Goal: Find specific page/section: Find specific page/section

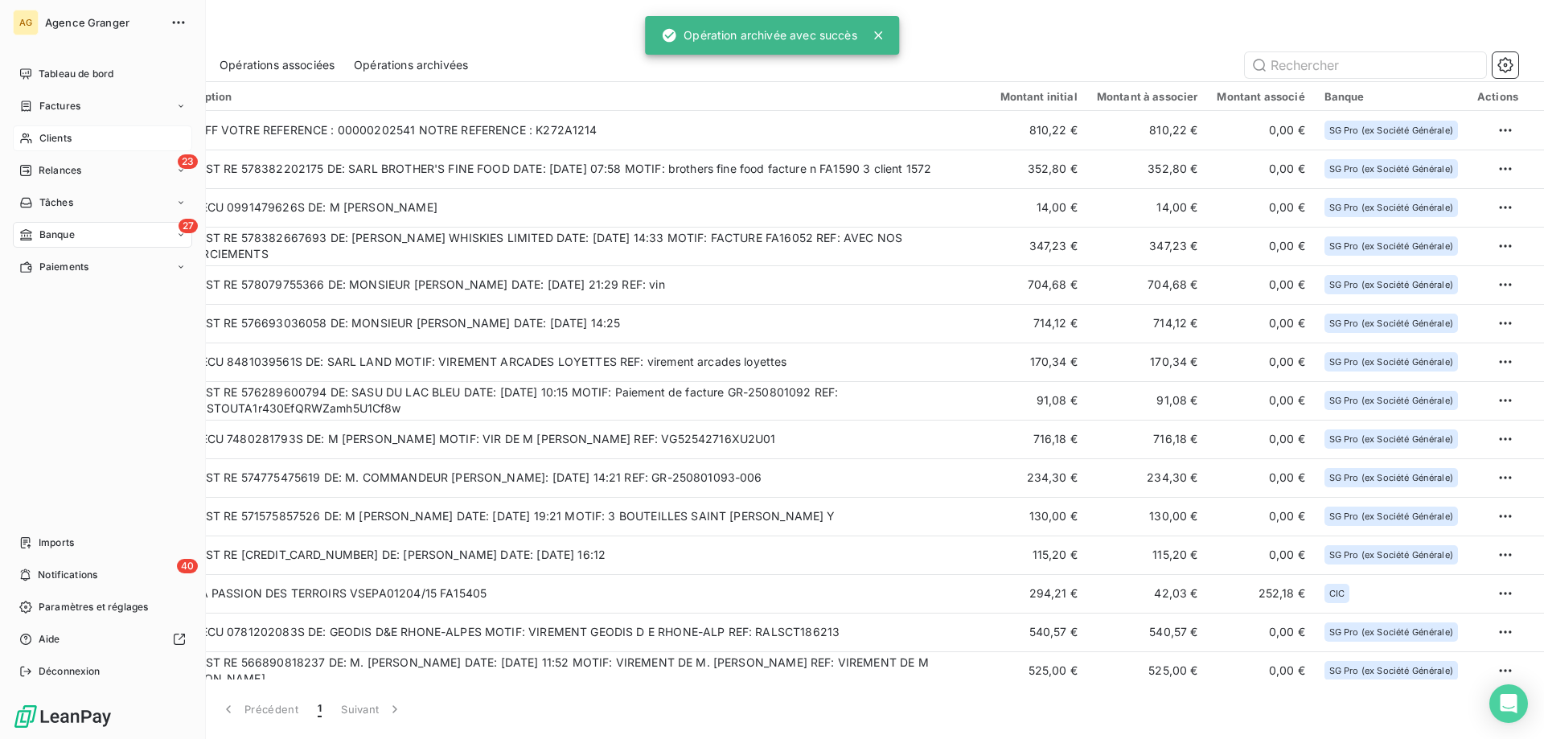
click at [51, 135] on span "Clients" at bounding box center [55, 138] width 32 height 14
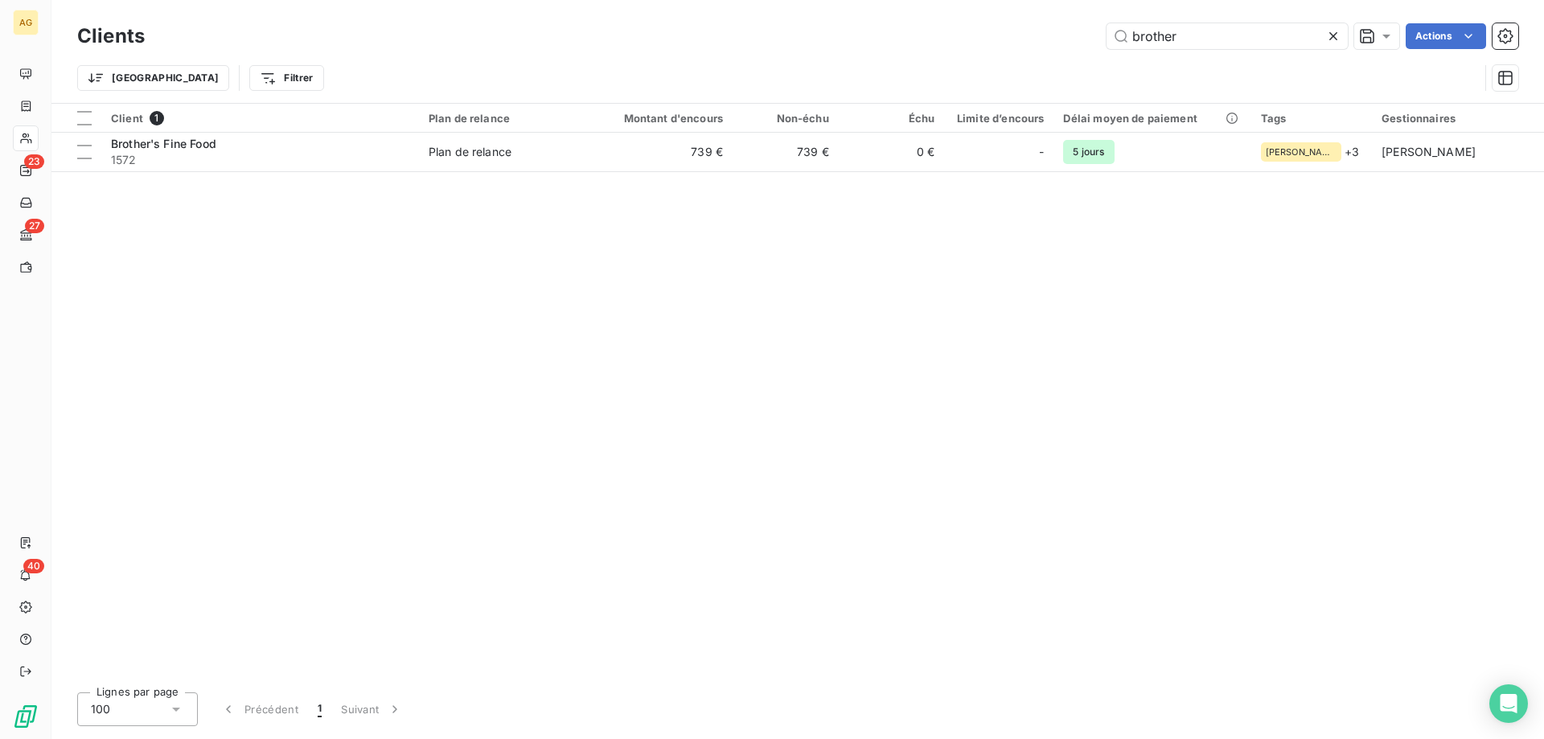
drag, startPoint x: 1228, startPoint y: 33, endPoint x: 331, endPoint y: 49, distance: 896.9
click at [383, 43] on div "brother Actions" at bounding box center [841, 36] width 1354 height 26
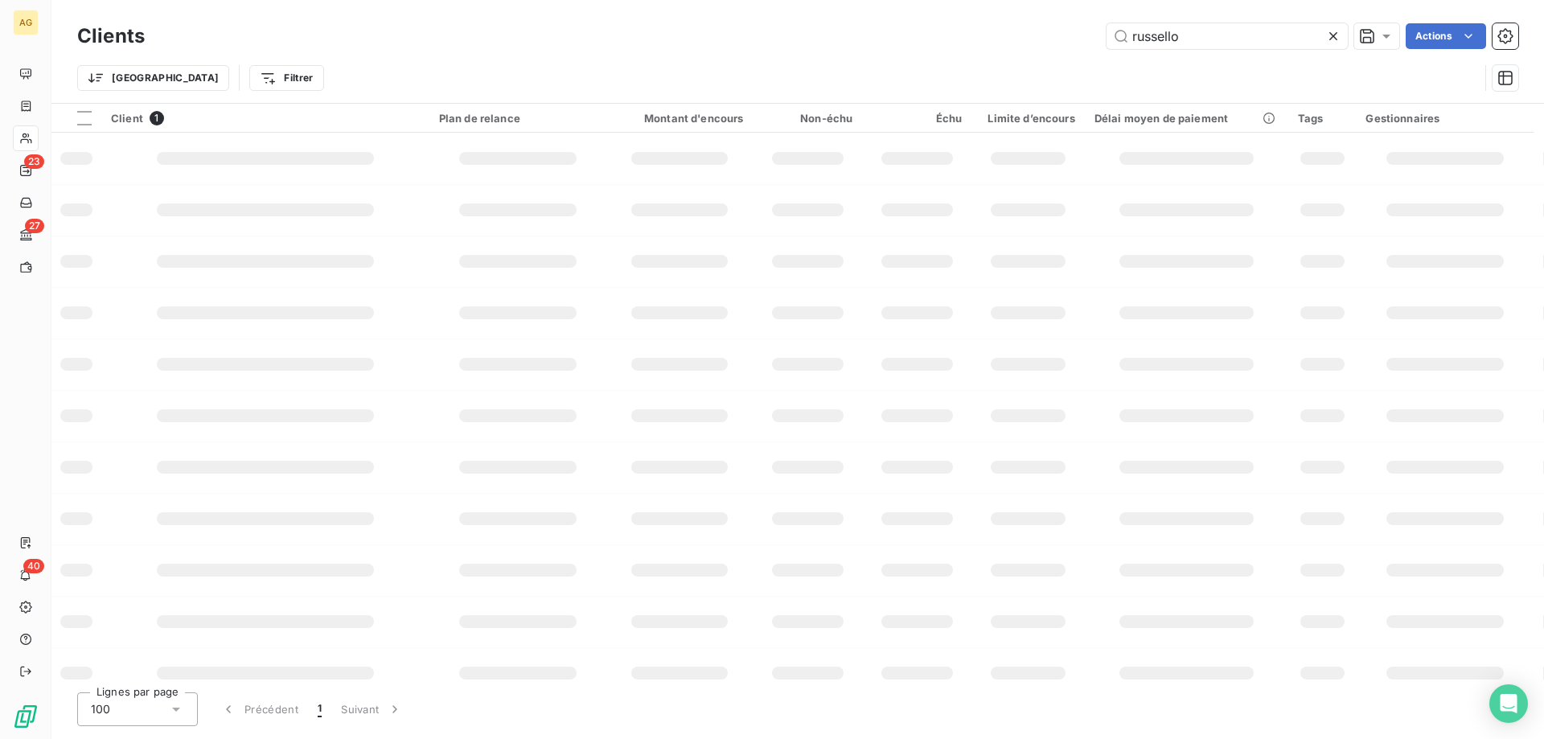
type input "russello"
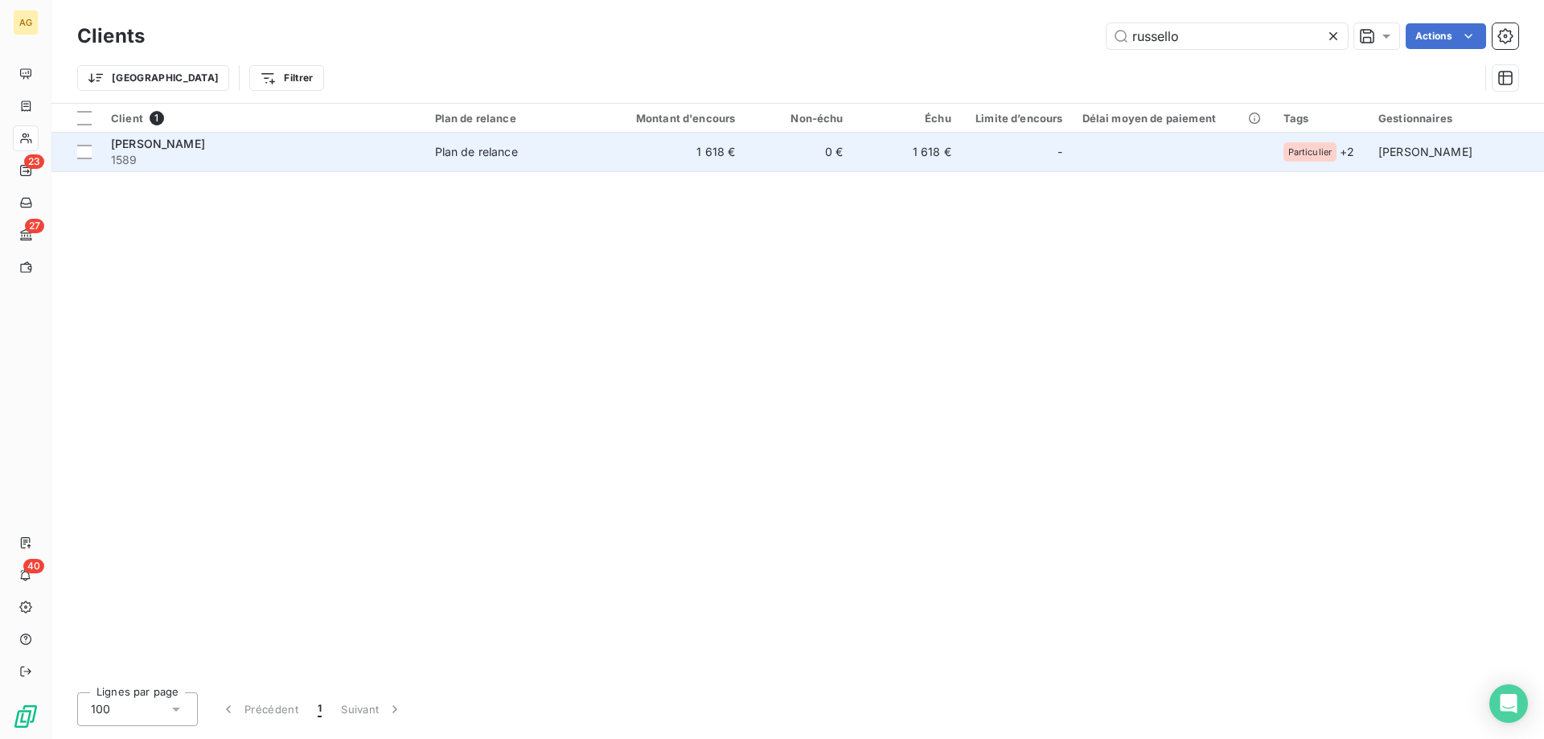
click at [298, 166] on span "1589" at bounding box center [263, 160] width 305 height 16
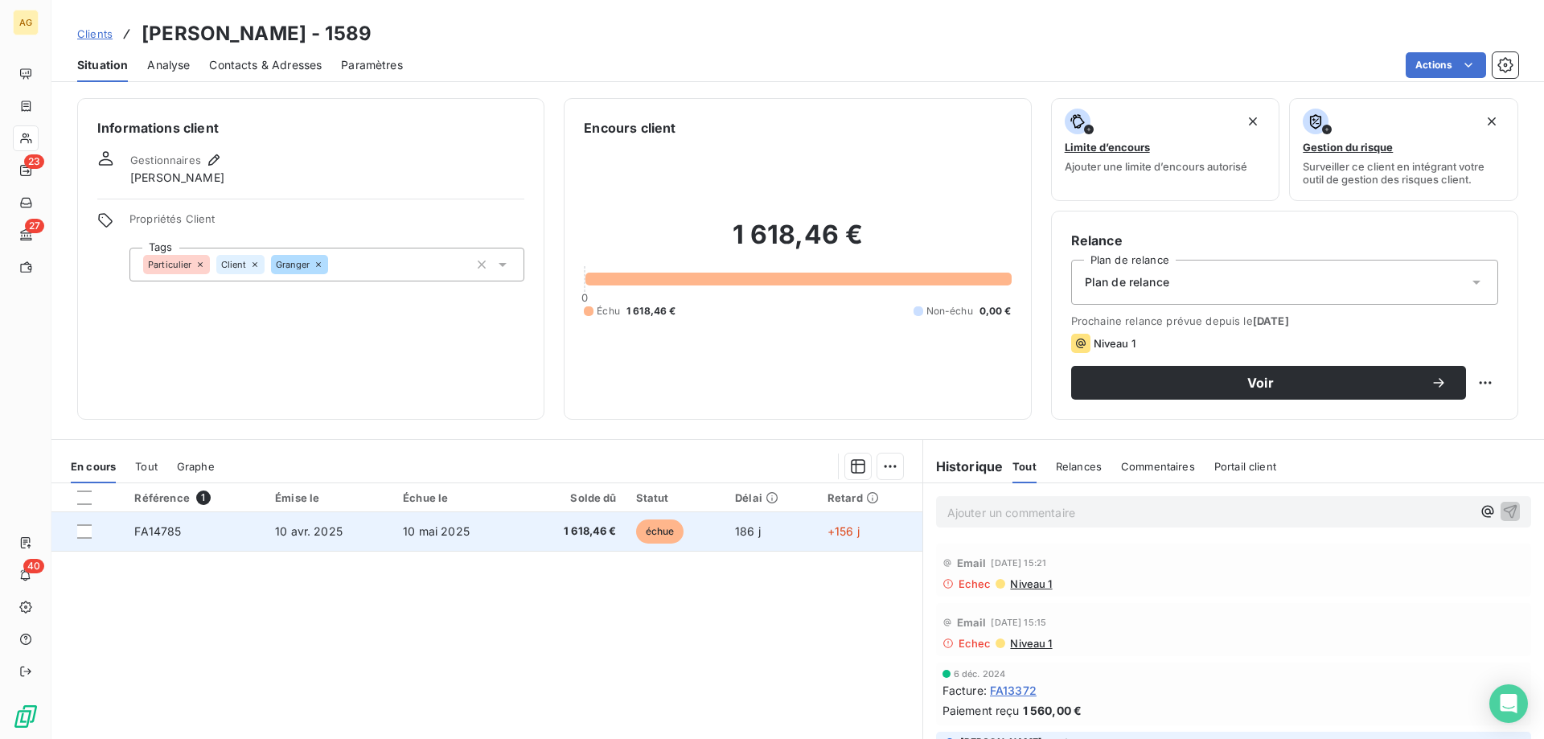
click at [423, 537] on td "10 mai 2025" at bounding box center [456, 531] width 126 height 39
click at [458, 532] on span "10 mai 2025" at bounding box center [436, 531] width 67 height 14
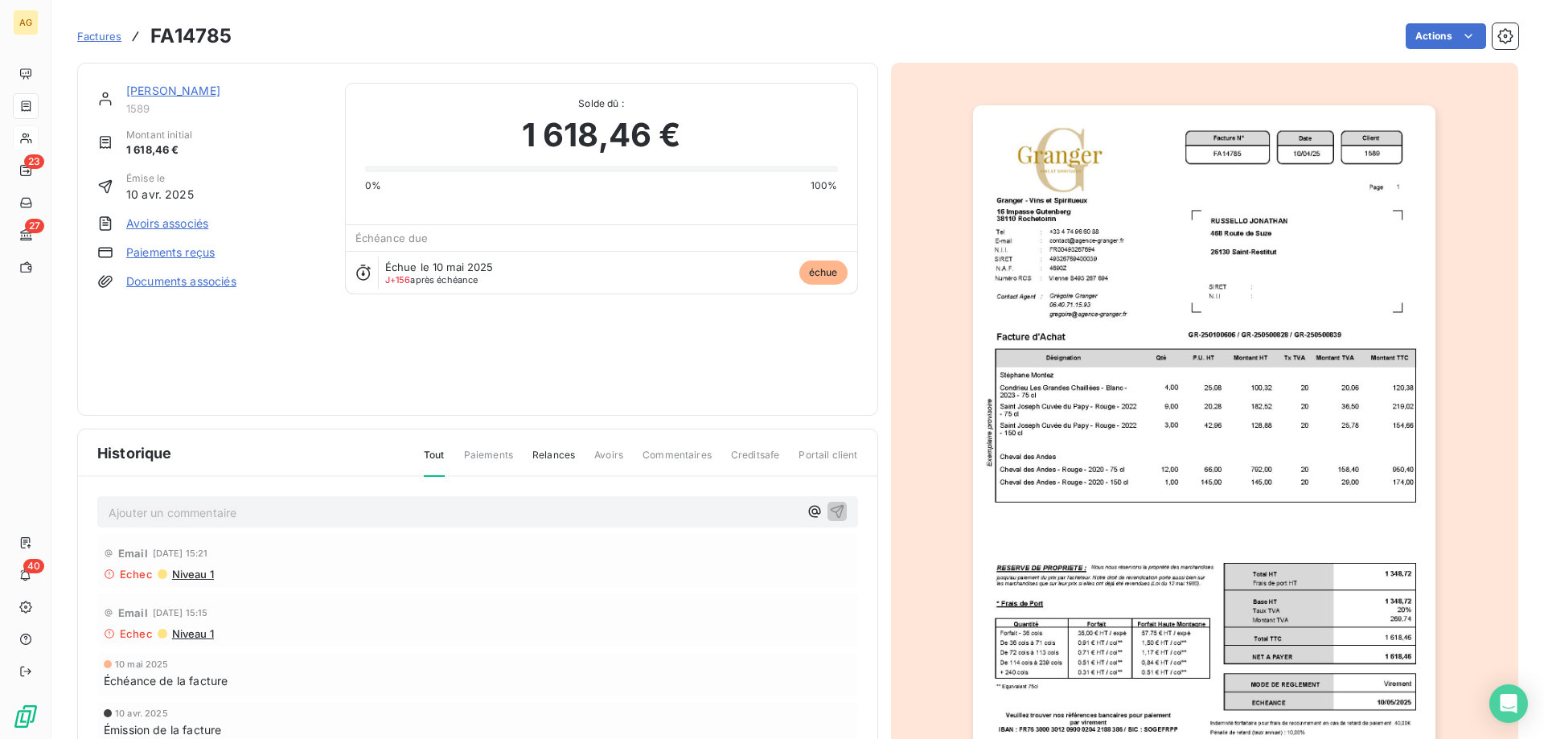
click at [1267, 440] on img "button" at bounding box center [1204, 432] width 462 height 655
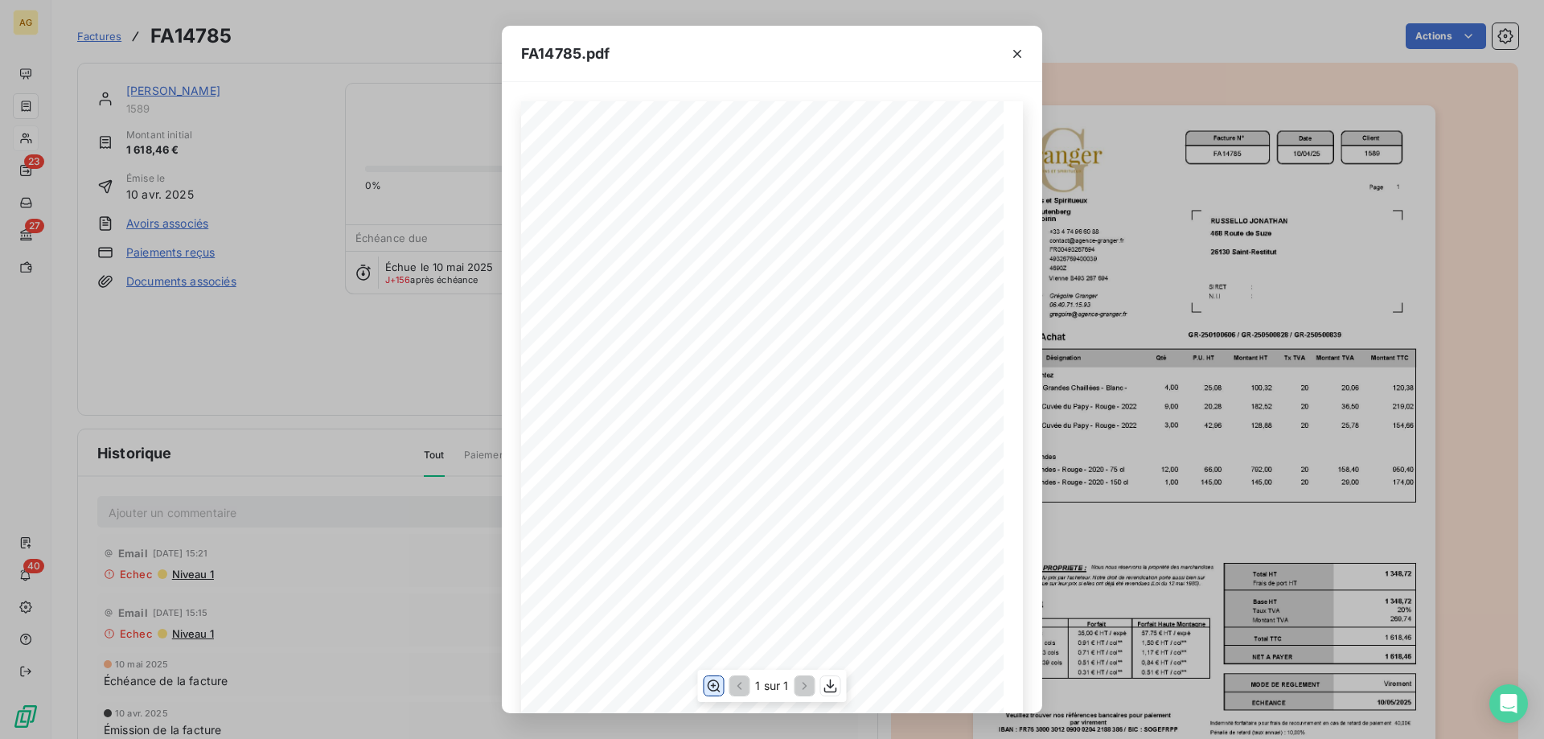
click at [713, 684] on icon "button" at bounding box center [713, 686] width 16 height 16
click at [1014, 52] on icon "button" at bounding box center [1017, 54] width 16 height 16
